Goal: Transaction & Acquisition: Purchase product/service

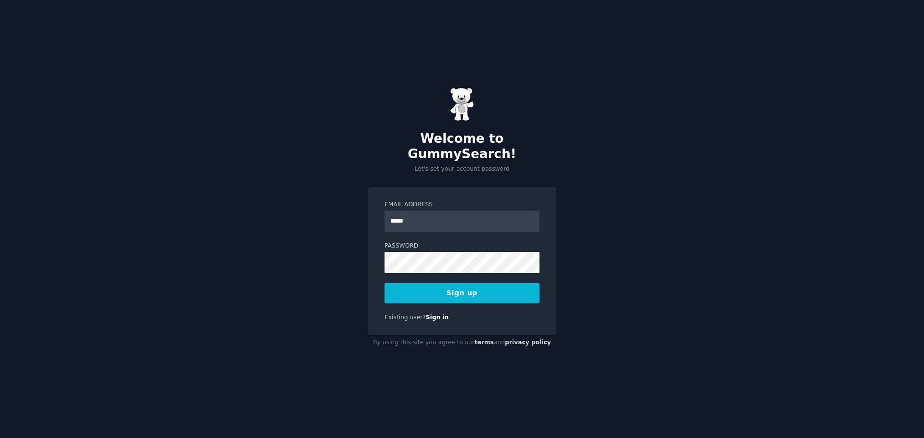
type input "**********"
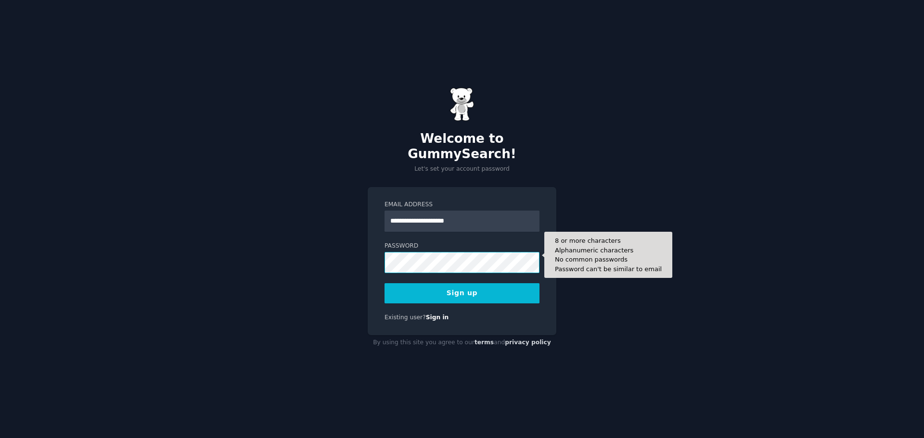
click at [384, 283] on button "Sign up" at bounding box center [461, 293] width 155 height 20
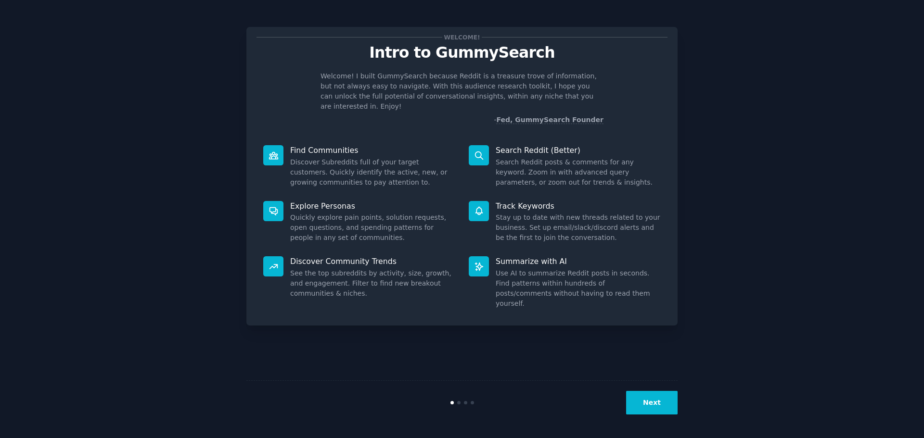
click at [807, 174] on div "Welcome! Intro to GummySearch Welcome! I built GummySearch because Reddit is a …" at bounding box center [461, 218] width 897 height 411
click at [654, 395] on button "Next" at bounding box center [651, 403] width 51 height 24
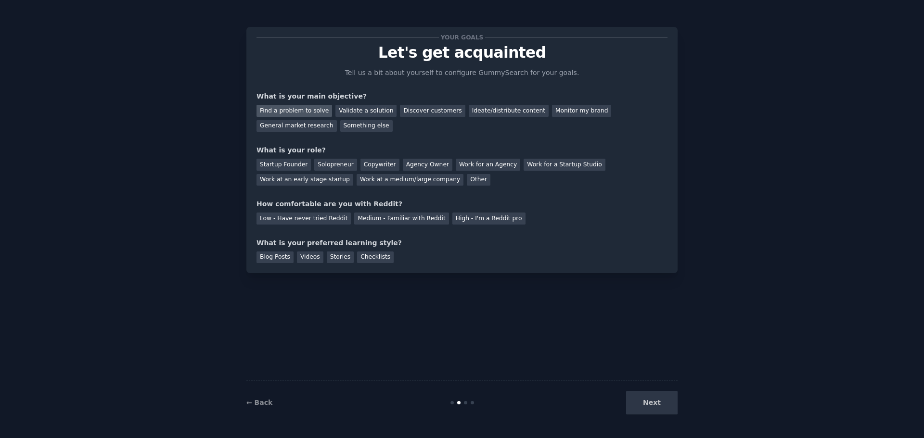
click at [288, 113] on div "Find a problem to solve" at bounding box center [294, 111] width 76 height 12
click at [361, 111] on div "Validate a solution" at bounding box center [365, 111] width 61 height 12
click at [289, 167] on div "Startup Founder" at bounding box center [283, 165] width 54 height 12
click at [318, 221] on div "Low - Have never tried Reddit" at bounding box center [303, 219] width 94 height 12
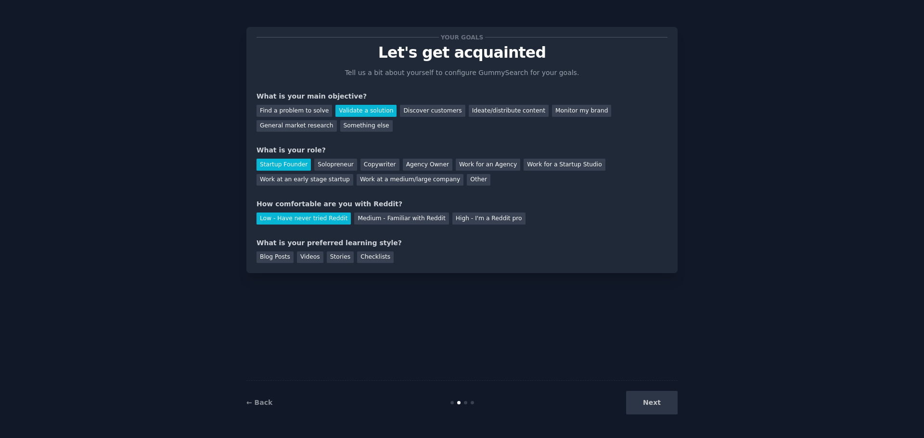
click at [401, 225] on div "Your goals Let's get acquainted Tell us a bit about yourself to configure Gummy…" at bounding box center [461, 150] width 411 height 226
click at [401, 217] on div "Medium - Familiar with Reddit" at bounding box center [401, 219] width 94 height 12
click at [654, 407] on div "Next" at bounding box center [606, 403] width 144 height 24
click at [371, 259] on div "Checklists" at bounding box center [375, 258] width 37 height 12
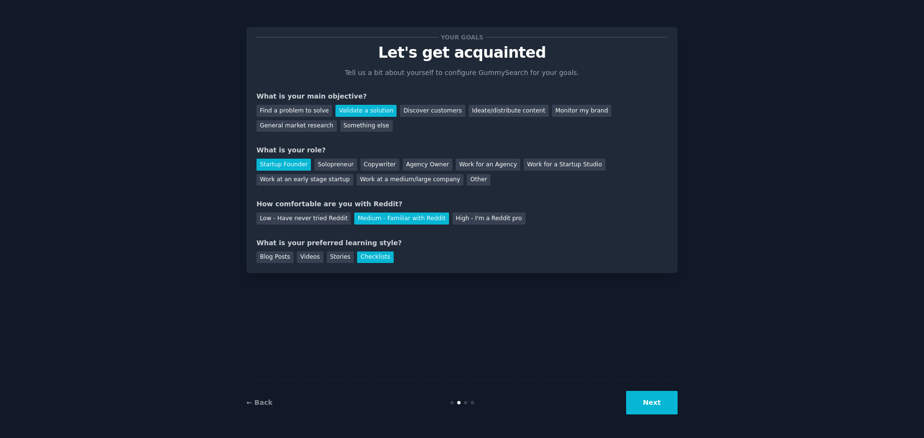
click at [646, 397] on button "Next" at bounding box center [651, 403] width 51 height 24
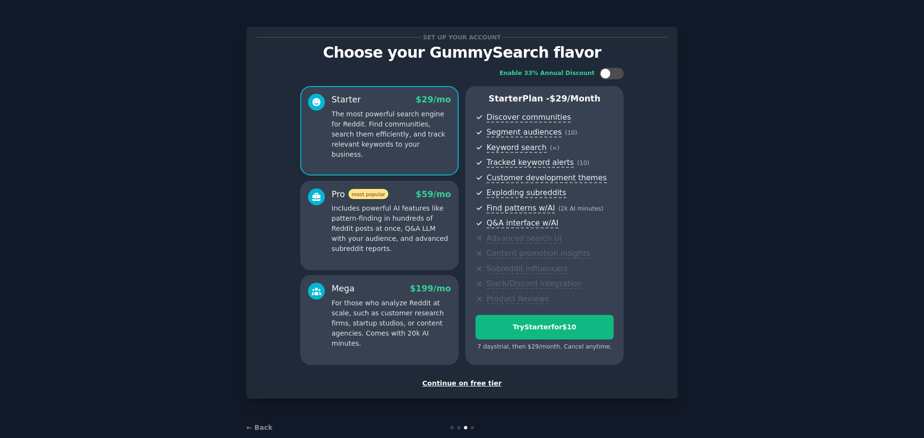
click at [445, 381] on div "Continue on free tier" at bounding box center [461, 384] width 411 height 10
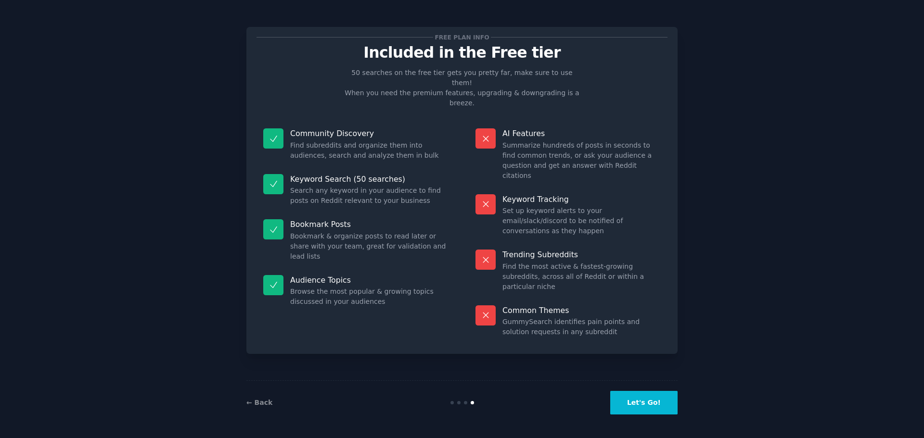
click at [643, 403] on button "Let's Go!" at bounding box center [643, 403] width 67 height 24
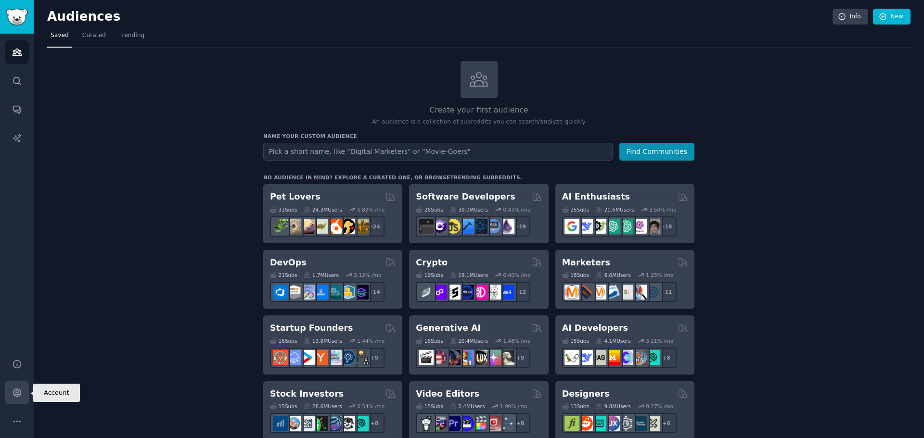
click at [23, 396] on link "Account" at bounding box center [17, 393] width 24 height 24
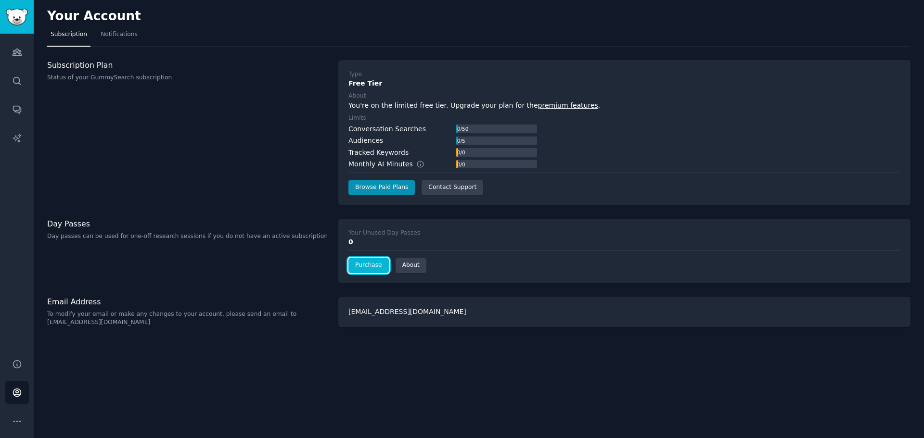
click at [369, 268] on link "Purchase" at bounding box center [368, 265] width 40 height 15
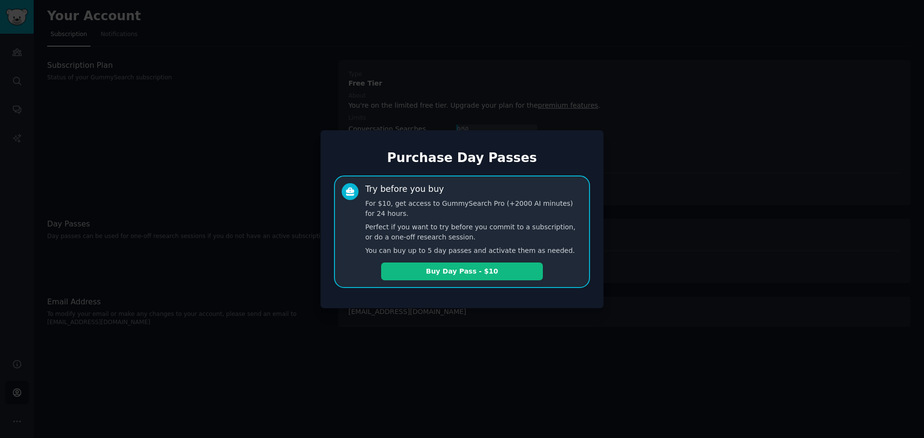
click at [486, 270] on button "Buy Day Pass - $10" at bounding box center [462, 272] width 162 height 18
